Goal: Transaction & Acquisition: Purchase product/service

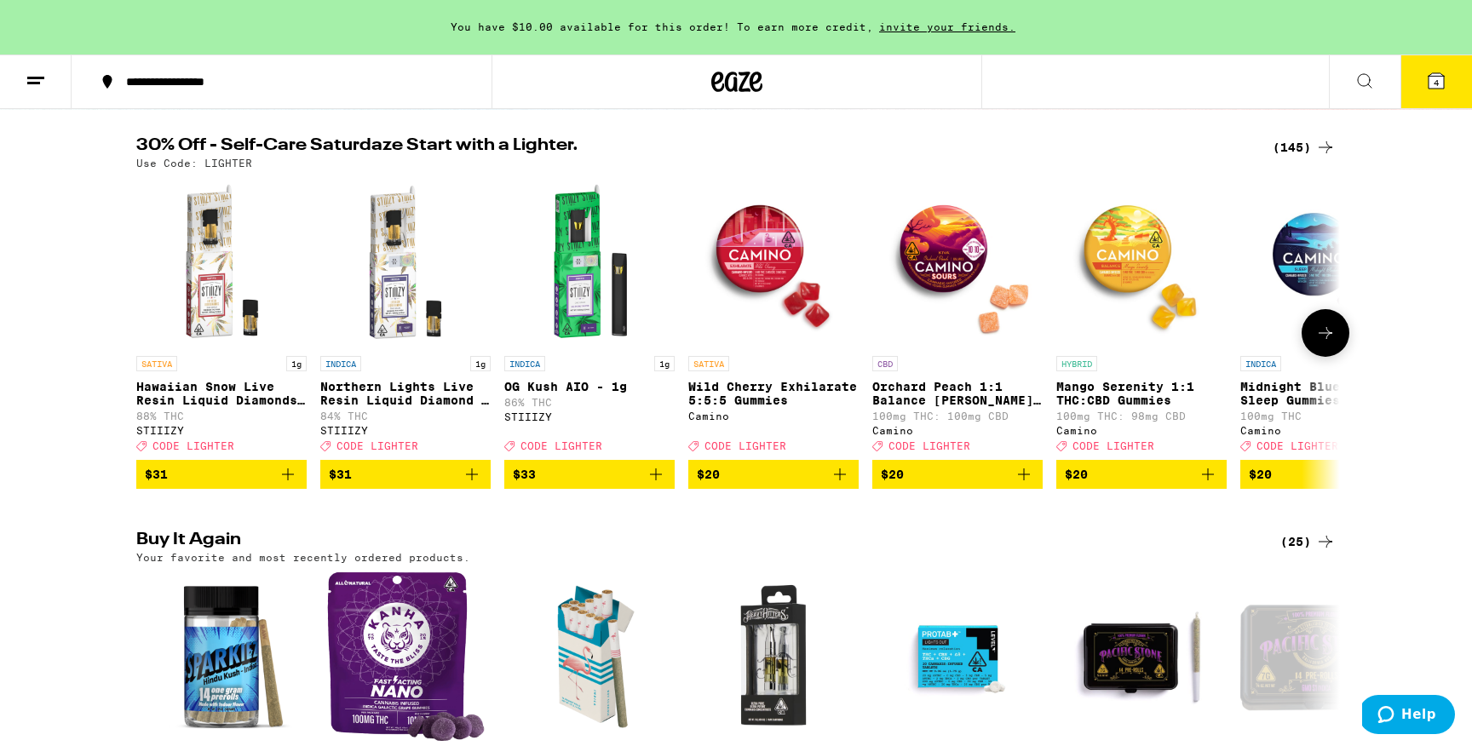
scroll to position [135, 0]
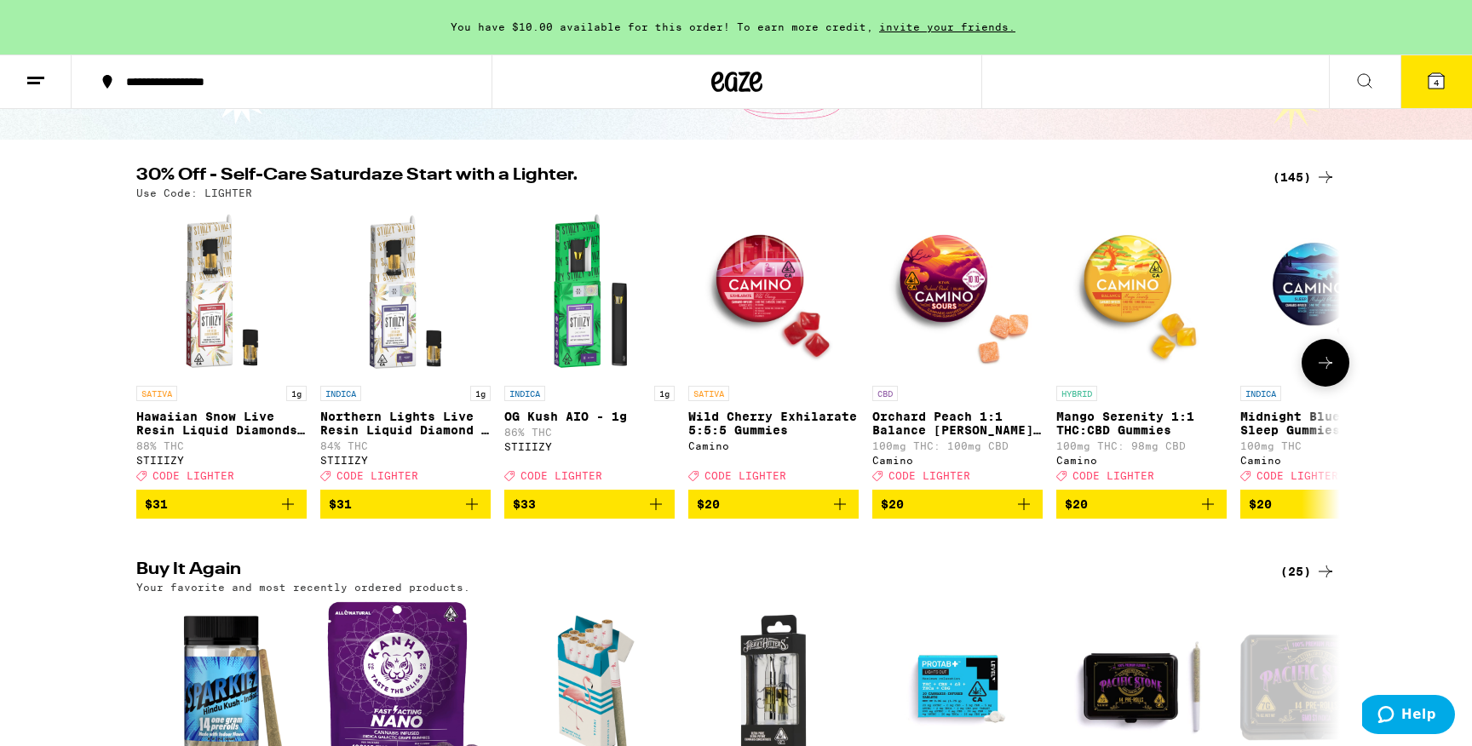
click at [1318, 373] on icon at bounding box center [1325, 363] width 20 height 20
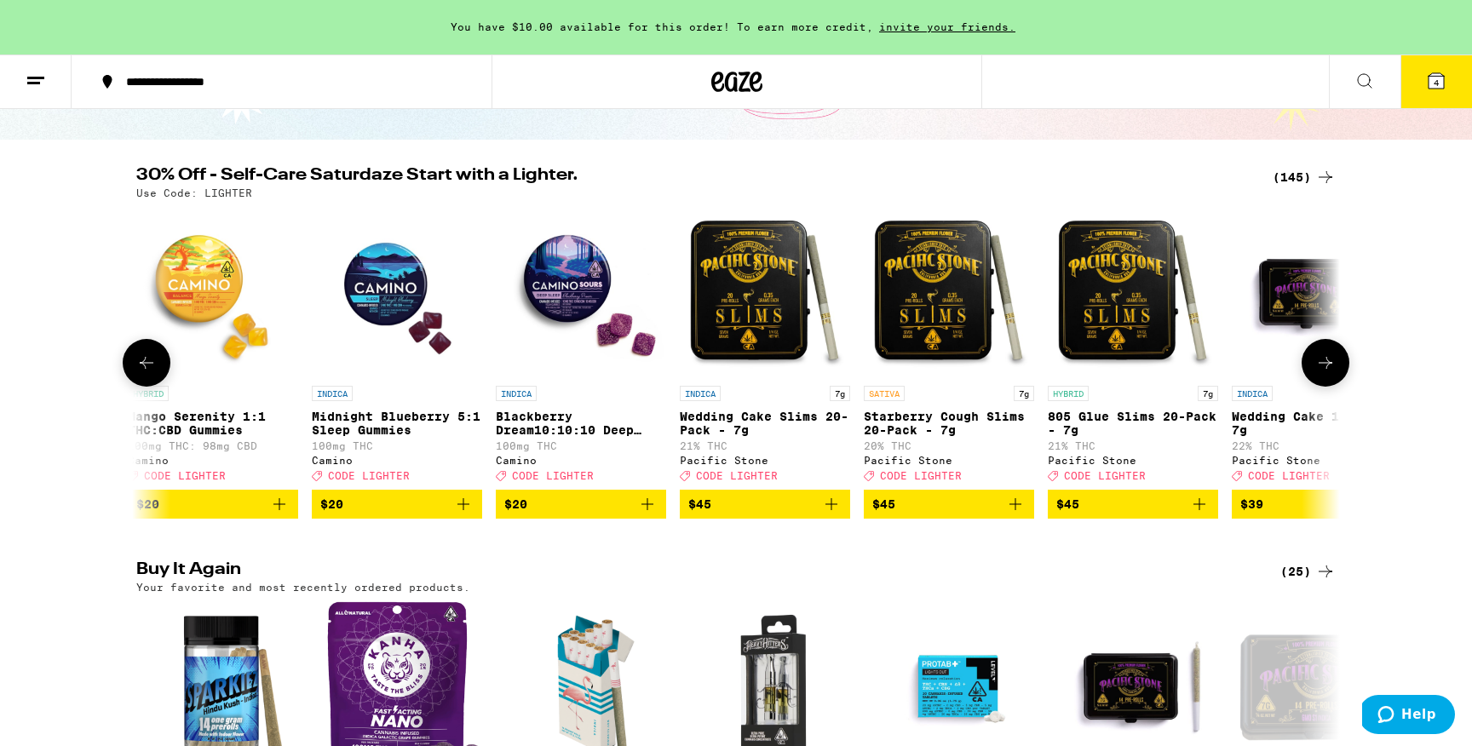
scroll to position [0, 1013]
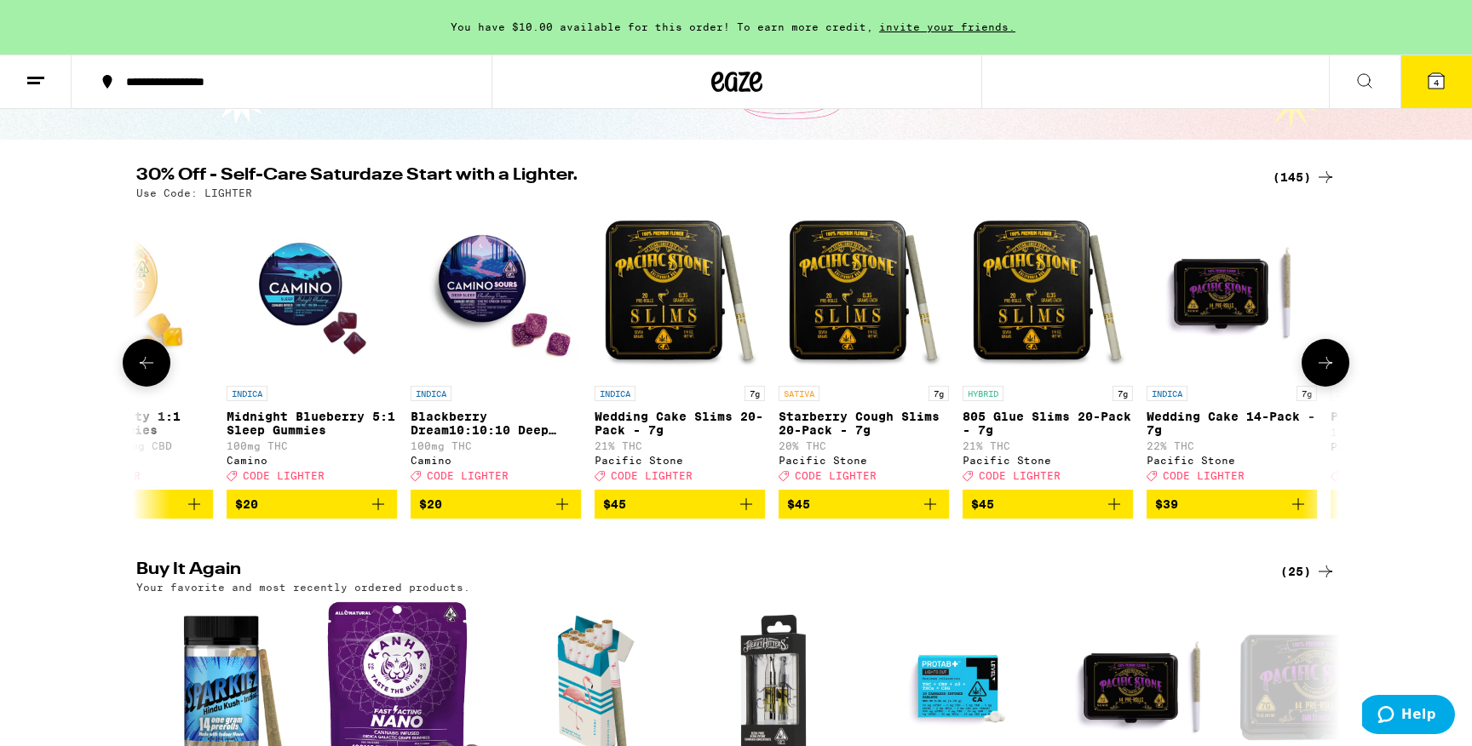
click at [1318, 373] on icon at bounding box center [1325, 363] width 20 height 20
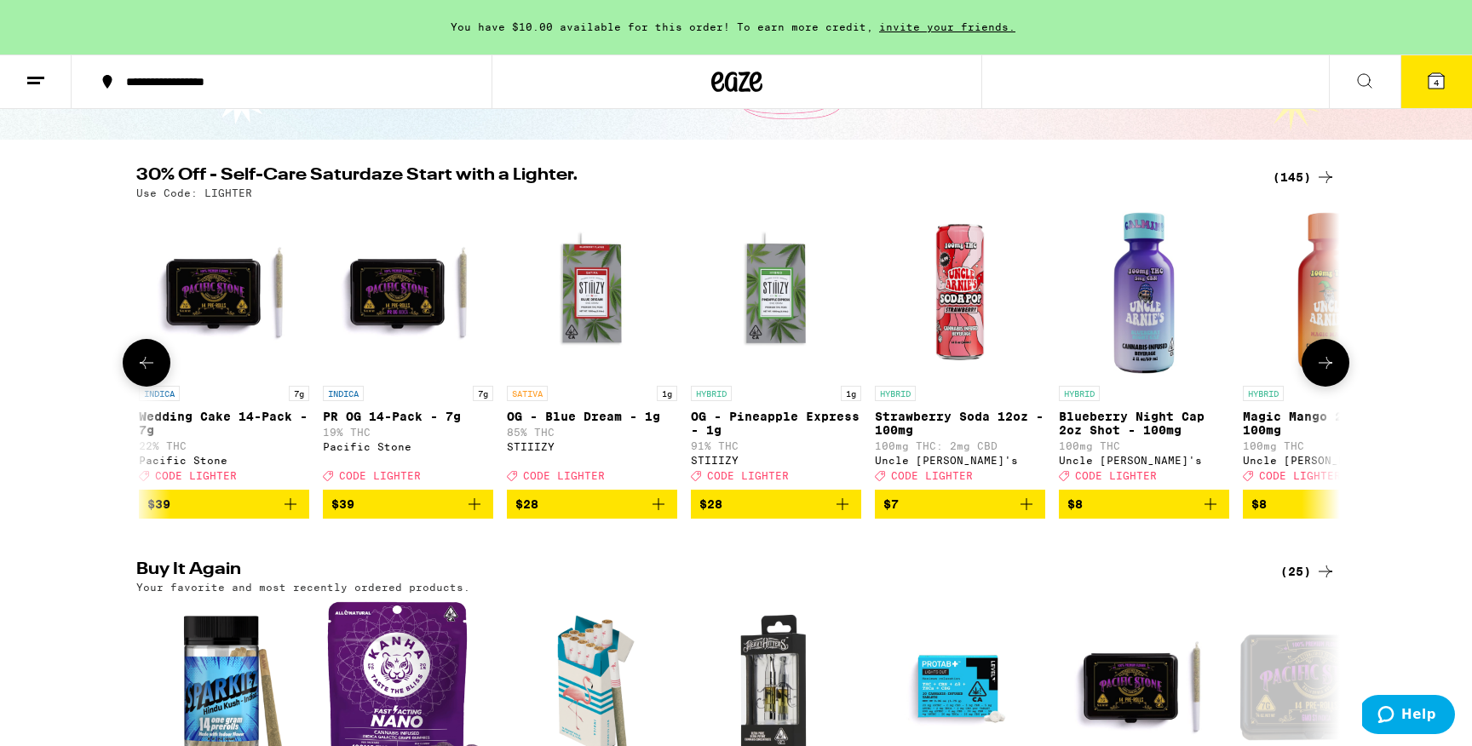
scroll to position [0, 2027]
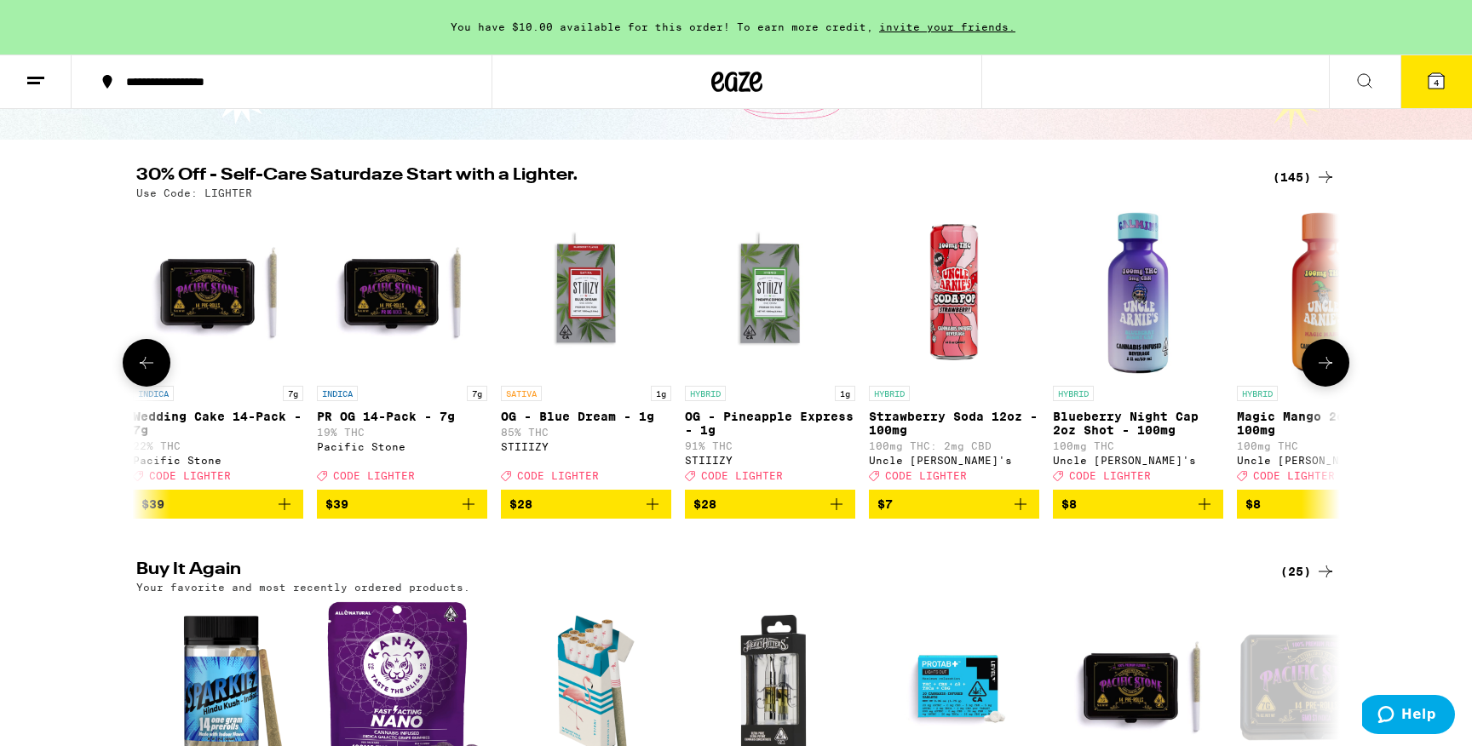
click at [1318, 373] on icon at bounding box center [1325, 363] width 20 height 20
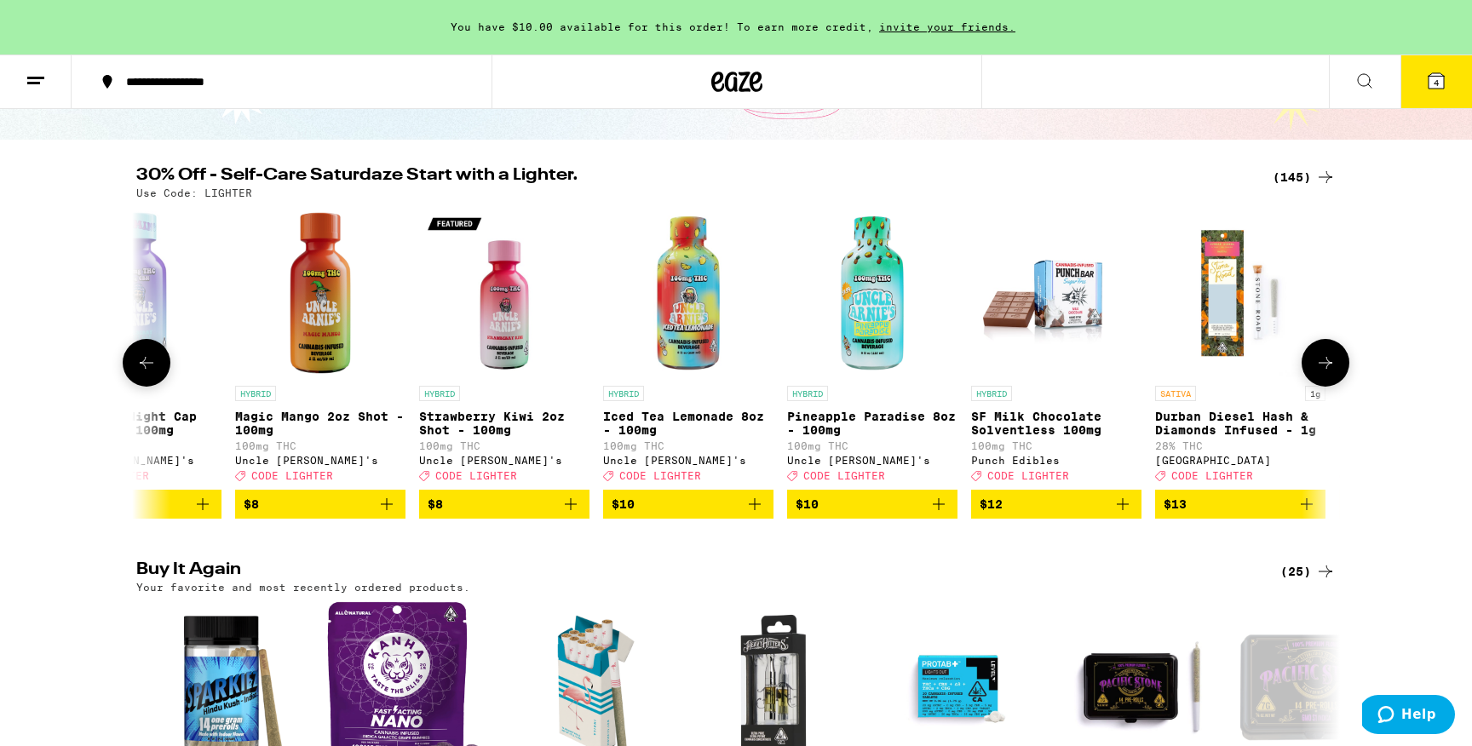
scroll to position [0, 3040]
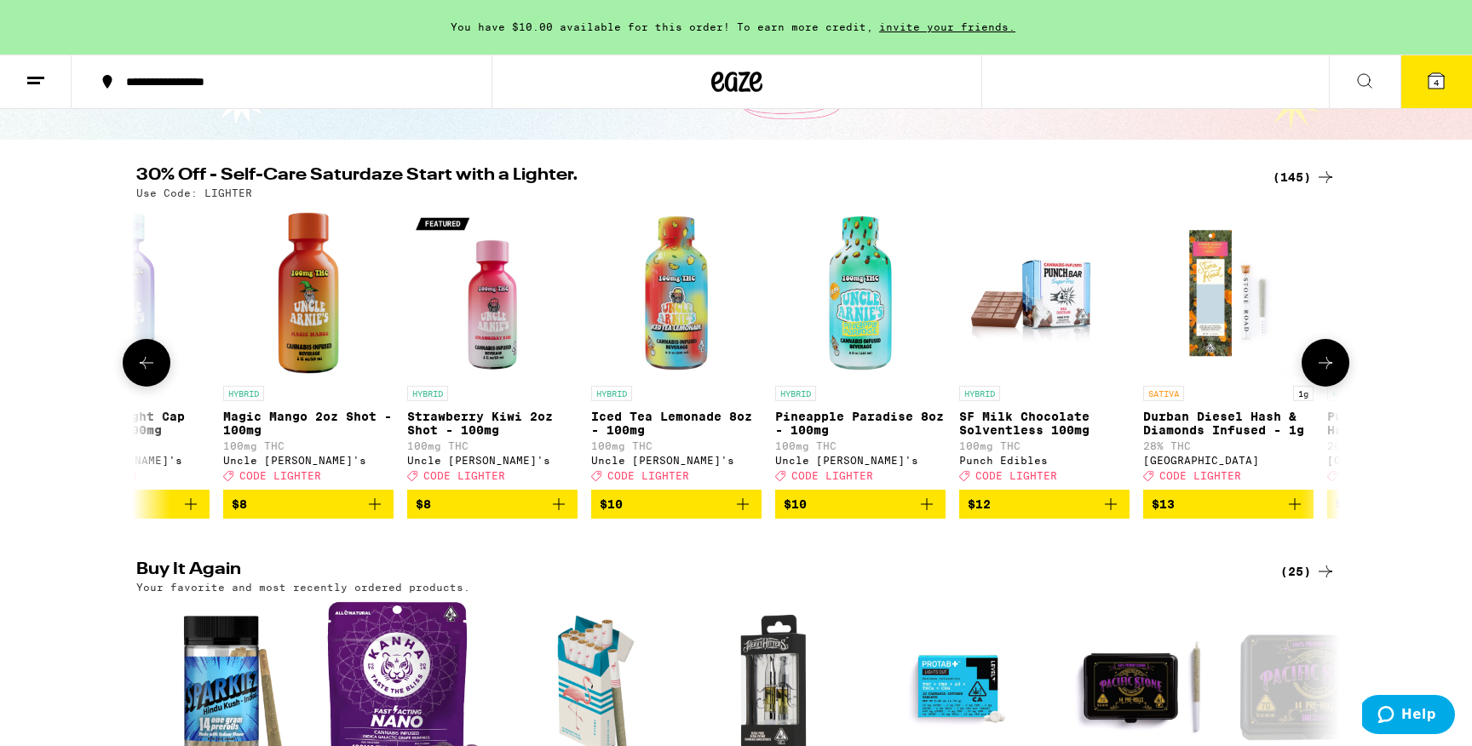
click at [158, 362] on button at bounding box center [147, 363] width 48 height 48
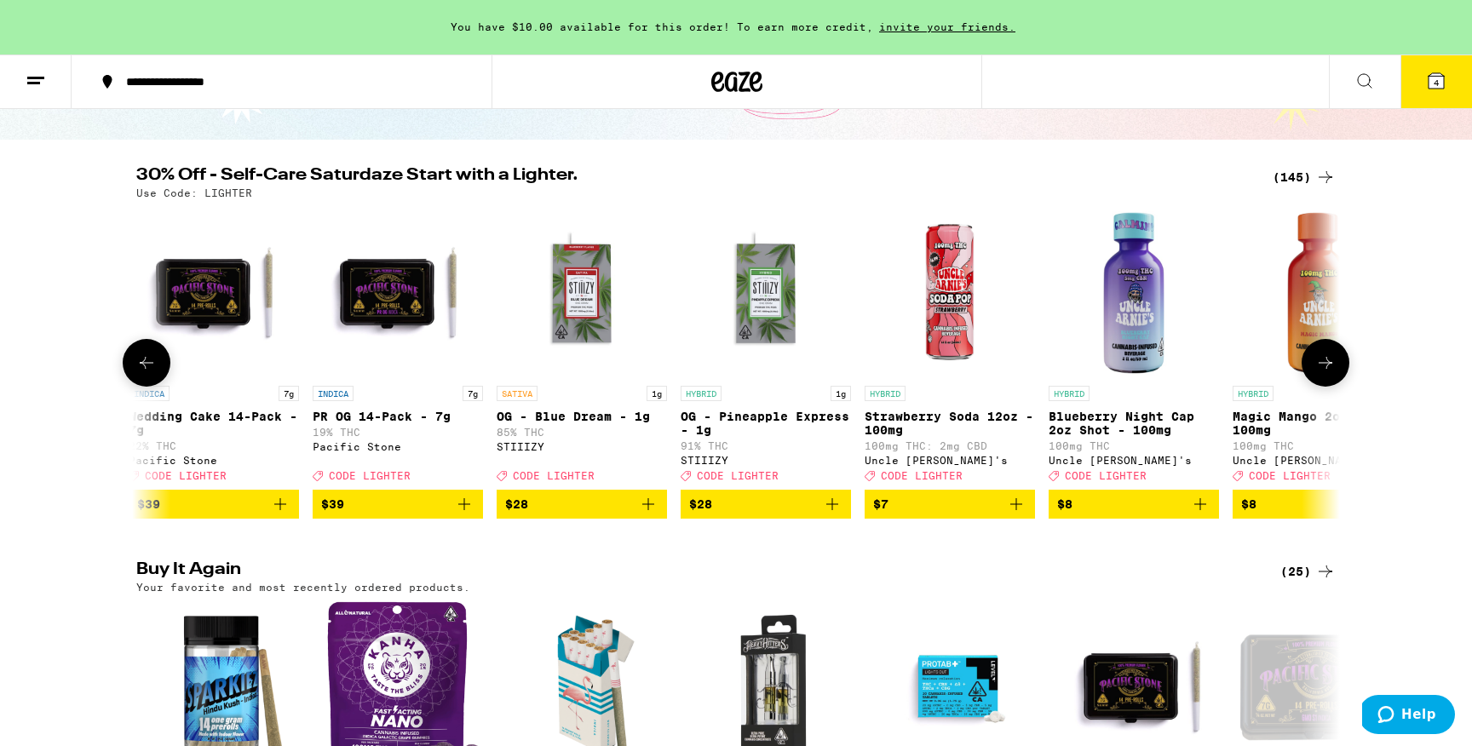
scroll to position [0, 2027]
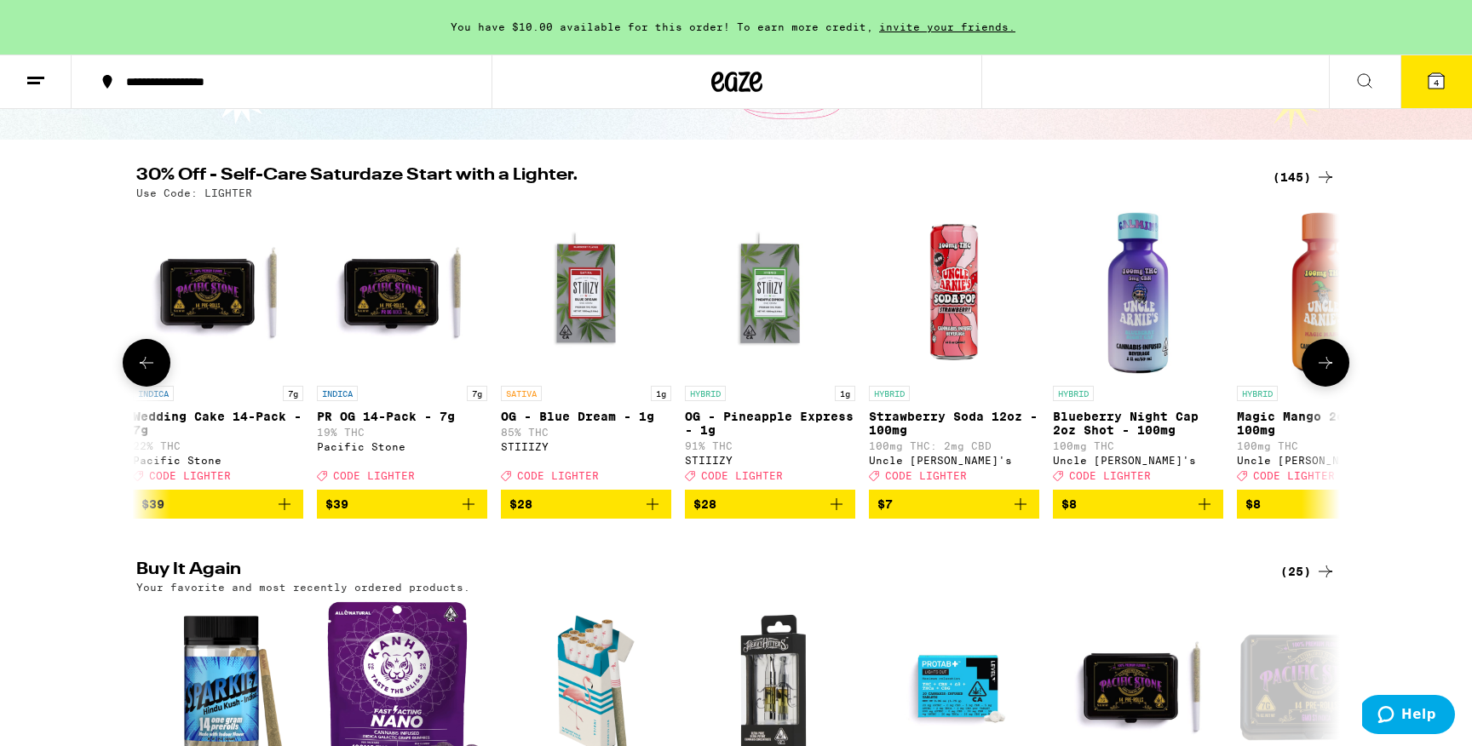
click at [161, 360] on button at bounding box center [147, 363] width 48 height 48
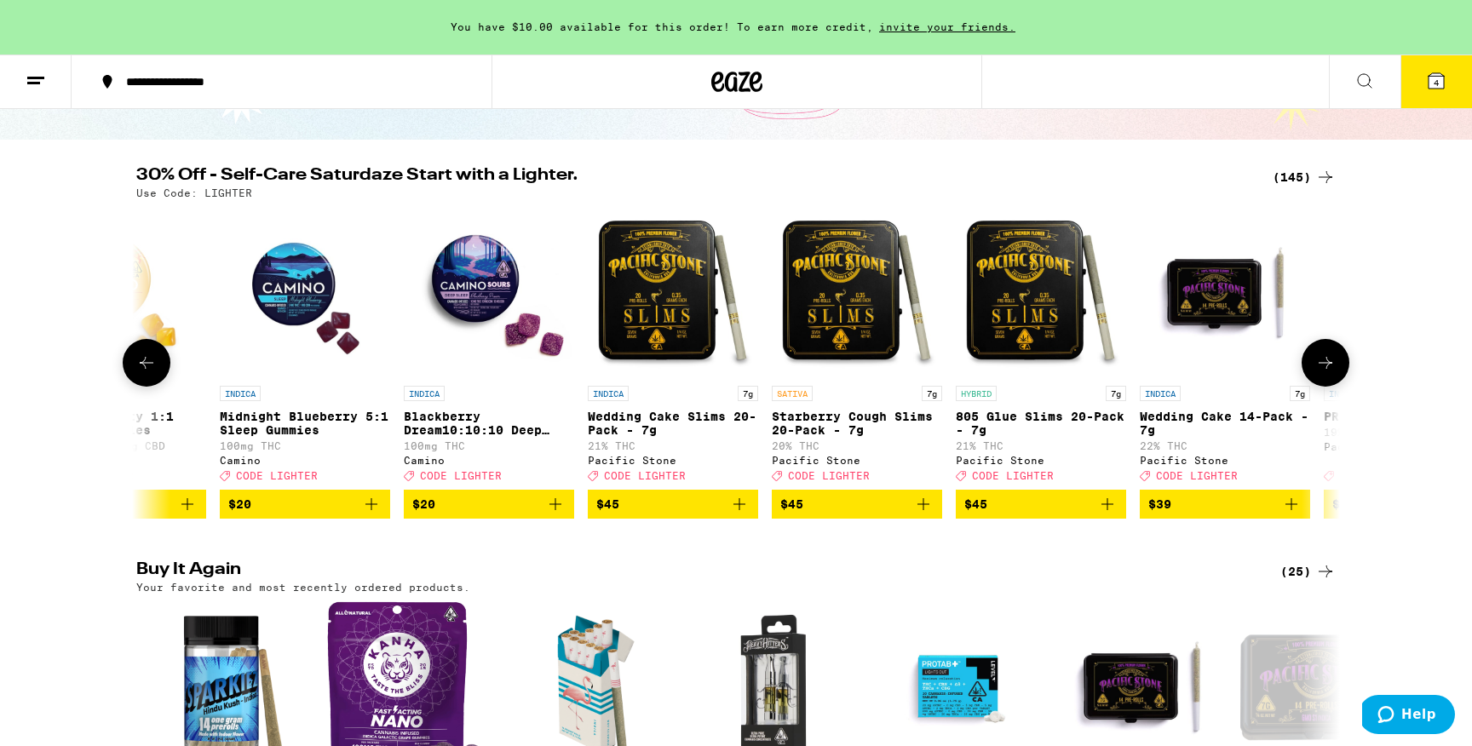
scroll to position [0, 1013]
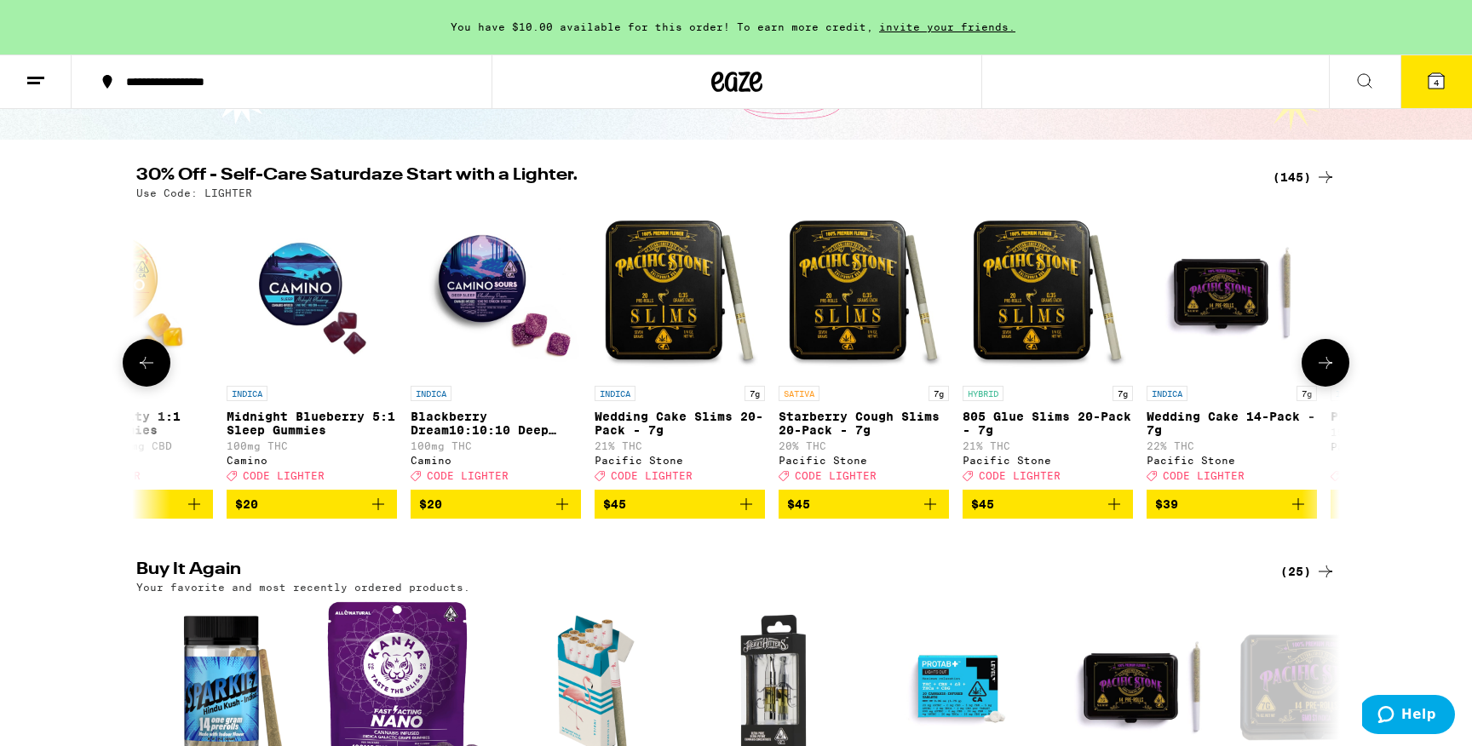
click at [1324, 357] on button at bounding box center [1325, 363] width 48 height 48
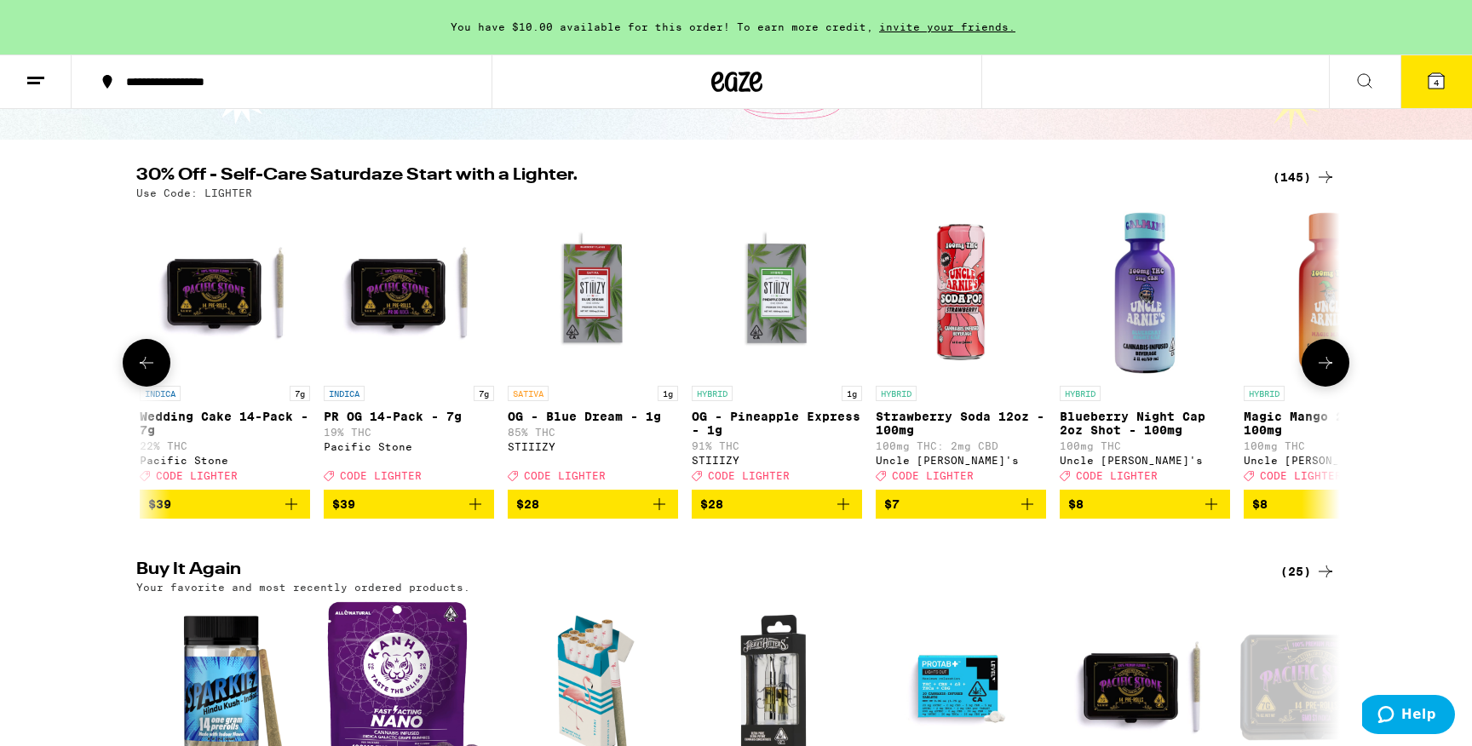
scroll to position [0, 2027]
